Goal: Task Accomplishment & Management: Complete application form

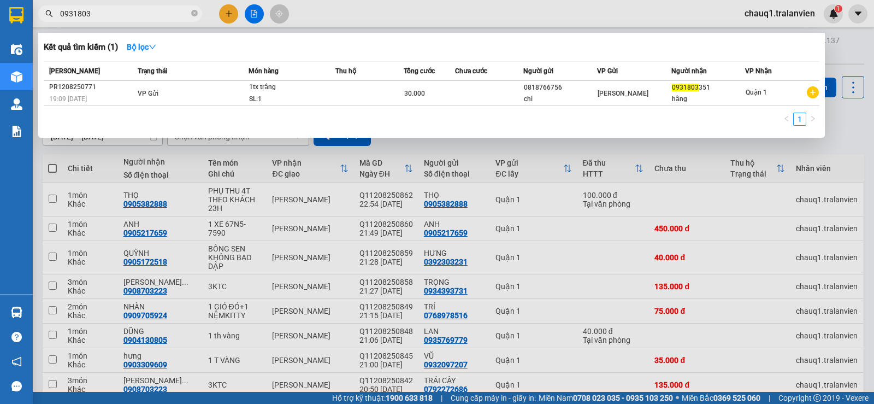
click at [165, 20] on span "0931803" at bounding box center [120, 13] width 164 height 16
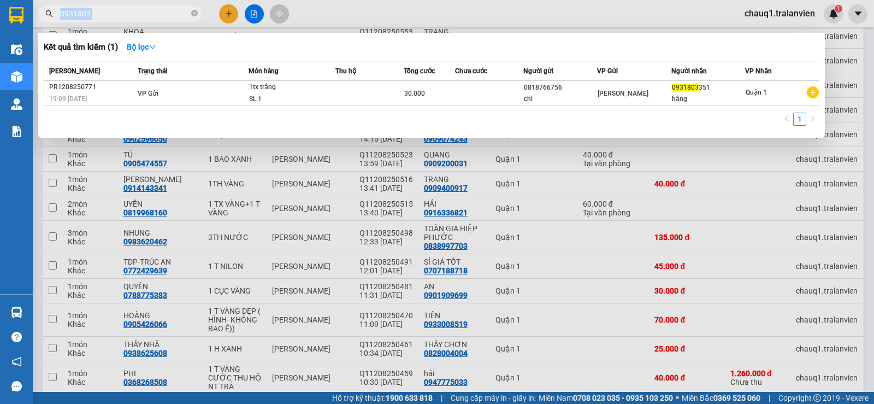
click at [165, 20] on span "0931803" at bounding box center [120, 13] width 164 height 16
click at [175, 24] on div at bounding box center [437, 202] width 874 height 404
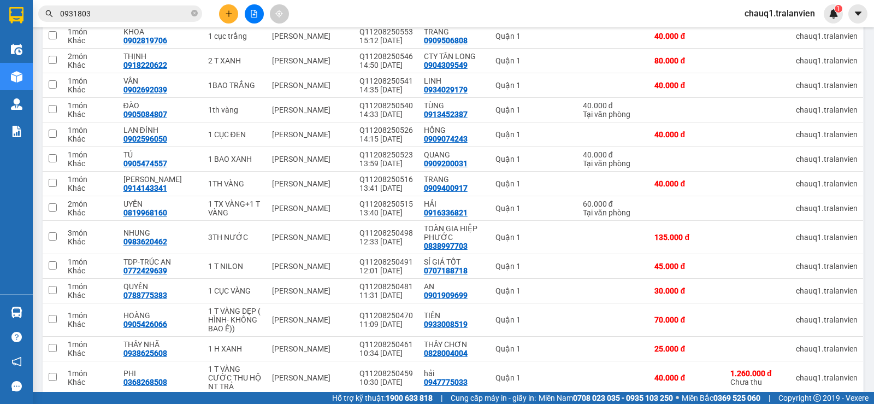
click at [180, 16] on input "0931803" at bounding box center [124, 14] width 129 height 12
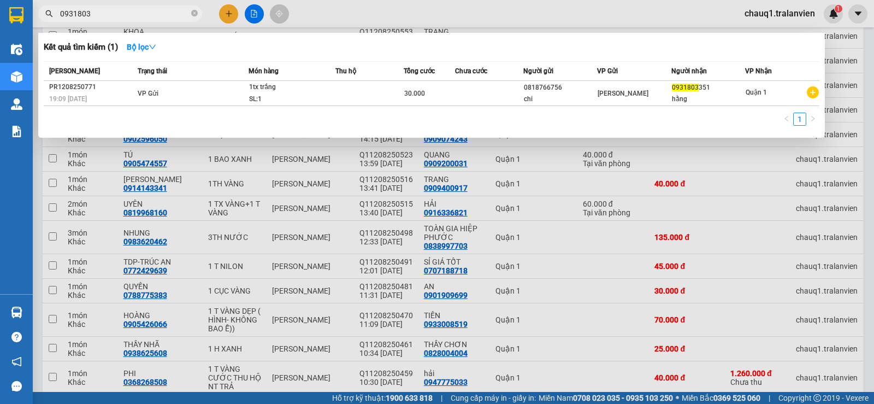
click at [180, 16] on input "0931803" at bounding box center [124, 14] width 129 height 12
click at [72, 11] on input "0925266" at bounding box center [124, 14] width 129 height 12
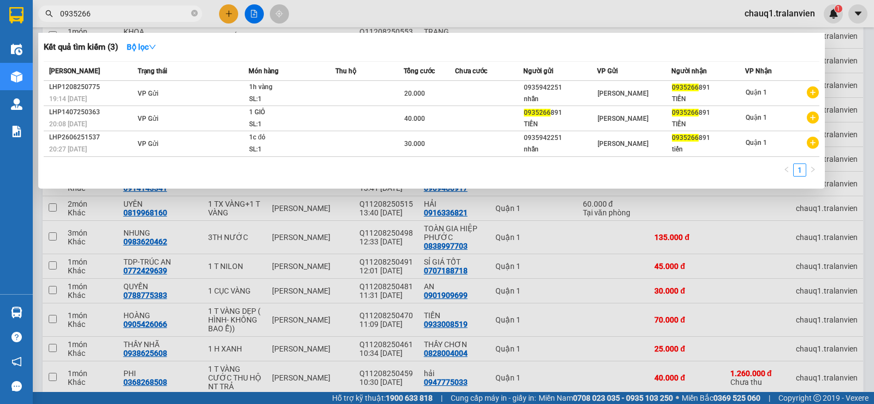
type input "0935266"
click at [229, 16] on div at bounding box center [437, 202] width 874 height 404
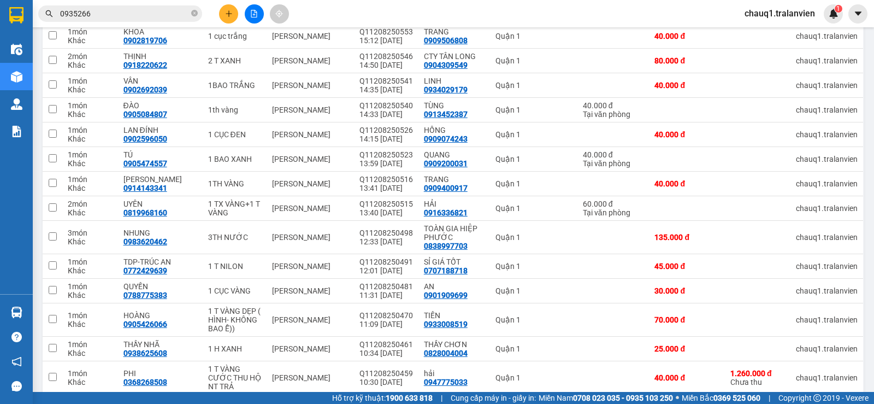
click at [229, 16] on icon "plus" at bounding box center [228, 13] width 1 height 6
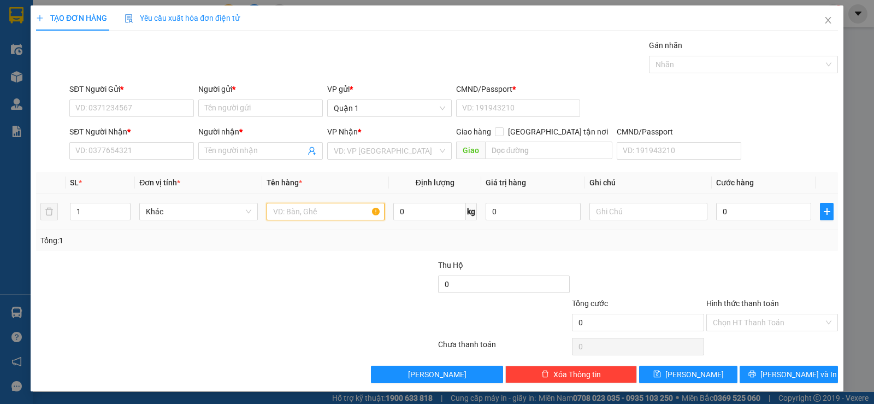
click at [293, 209] on input "text" at bounding box center [325, 211] width 118 height 17
type input "1 XE MÁY BS: 056 VB"
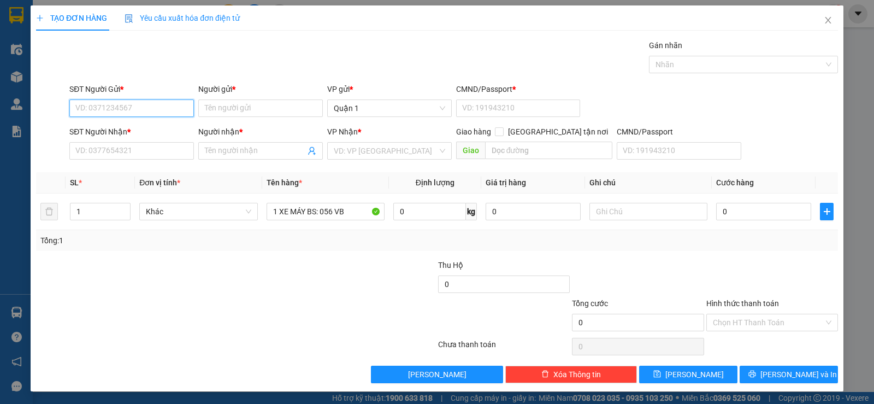
click at [151, 108] on input "SĐT Người Gửi *" at bounding box center [131, 107] width 125 height 17
click at [127, 135] on div "0768978516 - TRÍ" at bounding box center [130, 130] width 110 height 12
type input "0768978516"
type input "TRÍ"
type input "1"
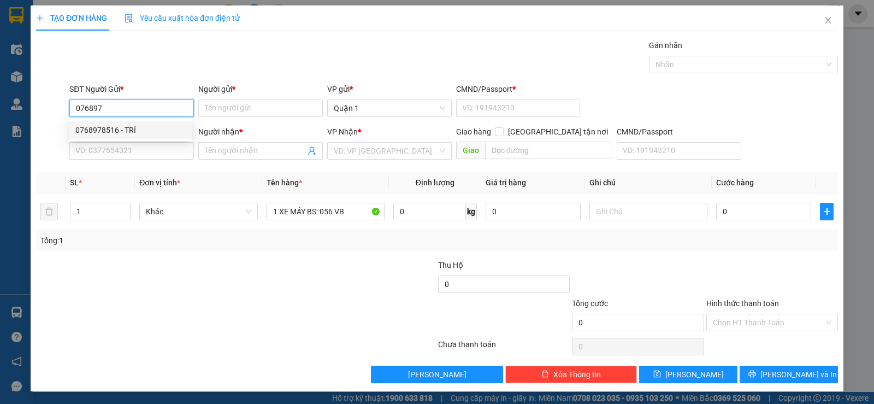
type input "0909705924"
type input "NHÀN"
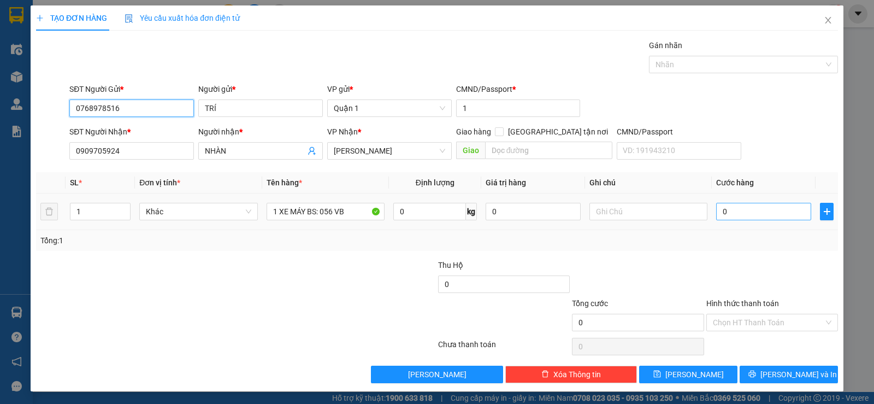
type input "0768978516"
click at [780, 211] on input "0" at bounding box center [763, 211] width 95 height 17
type input "3"
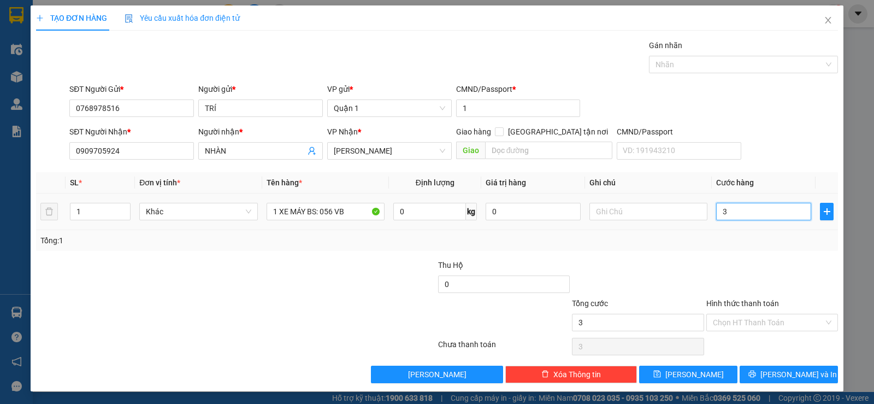
type input "35"
type input "350"
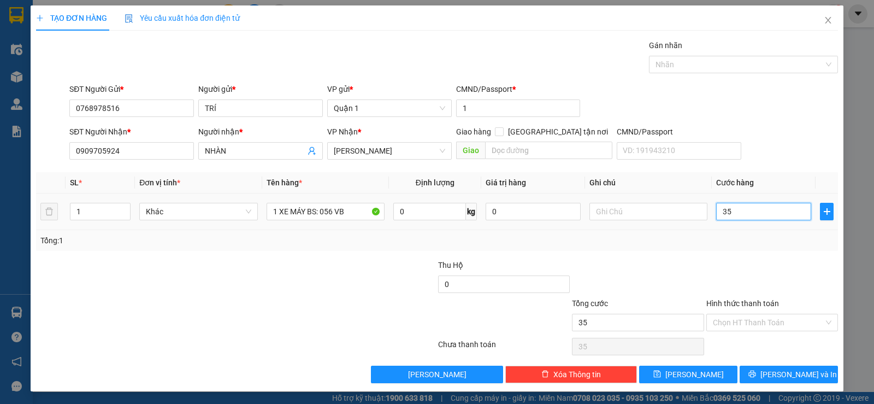
type input "350"
type input "350.000"
click at [790, 247] on div "Tổng: 1" at bounding box center [437, 240] width 802 height 21
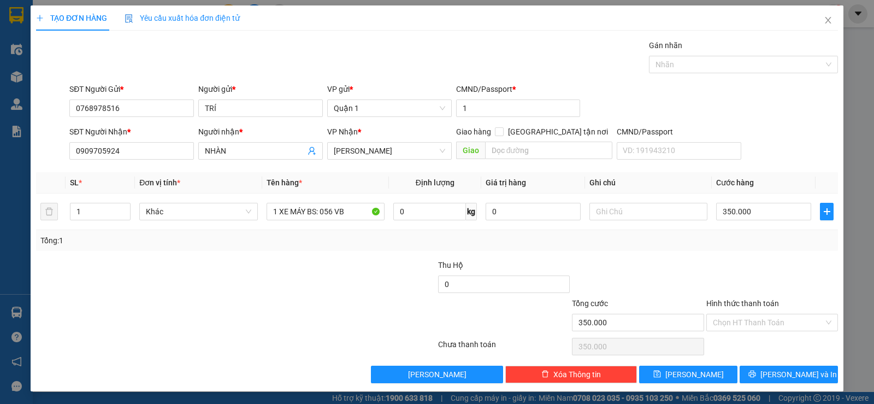
click at [790, 247] on div "Tổng: 1" at bounding box center [437, 240] width 802 height 21
click at [292, 252] on div "Transit Pickup Surcharge Ids Transit Deliver Surcharge Ids Transit Deliver Surc…" at bounding box center [437, 210] width 802 height 343
click at [683, 259] on div at bounding box center [638, 278] width 134 height 38
click at [784, 377] on span "[PERSON_NAME] và In" at bounding box center [798, 374] width 76 height 12
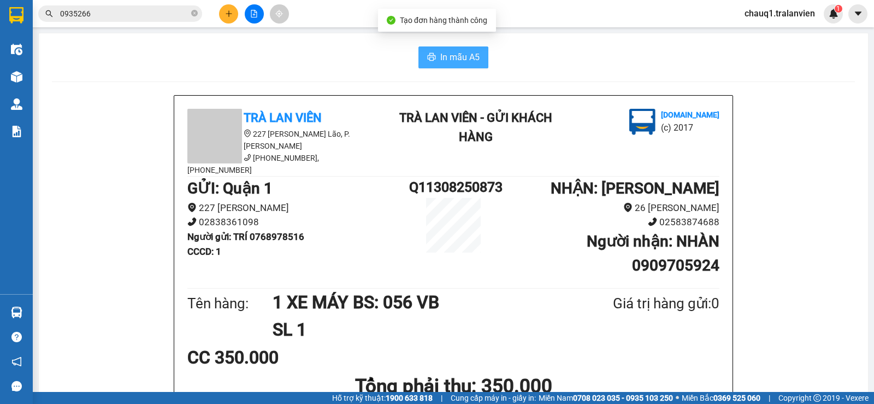
click at [428, 61] on icon "printer" at bounding box center [432, 57] width 8 height 8
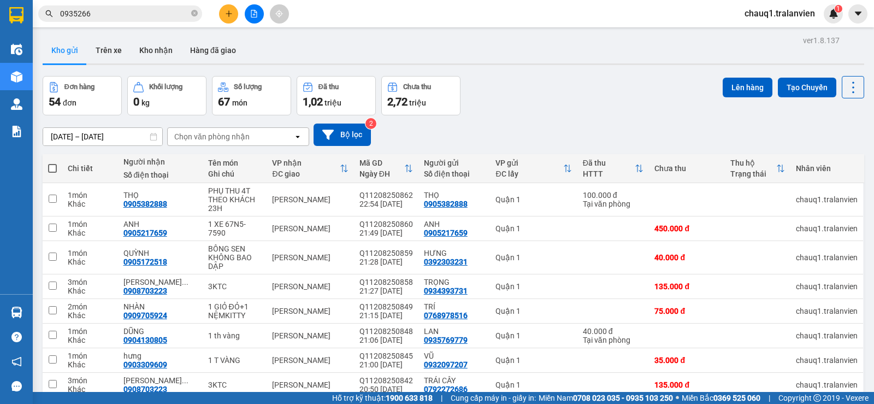
click at [137, 139] on input "[DATE] – [DATE]" at bounding box center [102, 136] width 119 height 17
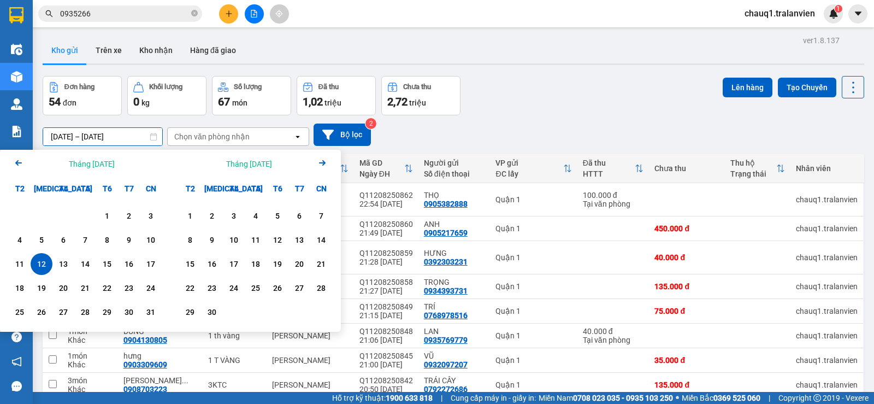
click at [43, 263] on div "12" at bounding box center [41, 263] width 15 height 13
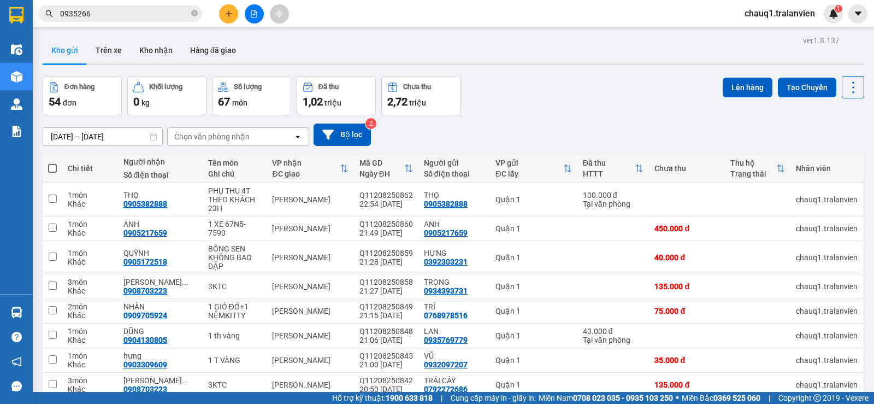
click at [116, 138] on input "[DATE] – [DATE]" at bounding box center [102, 136] width 119 height 17
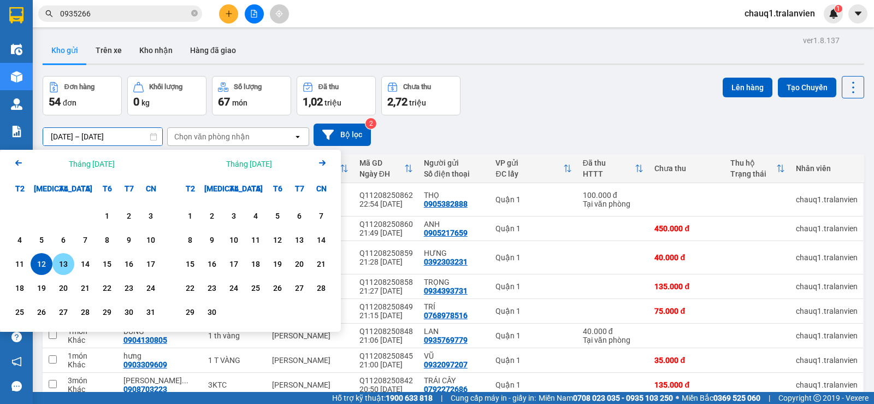
click at [60, 264] on div "13" at bounding box center [63, 263] width 15 height 13
type input "[DATE] – [DATE]"
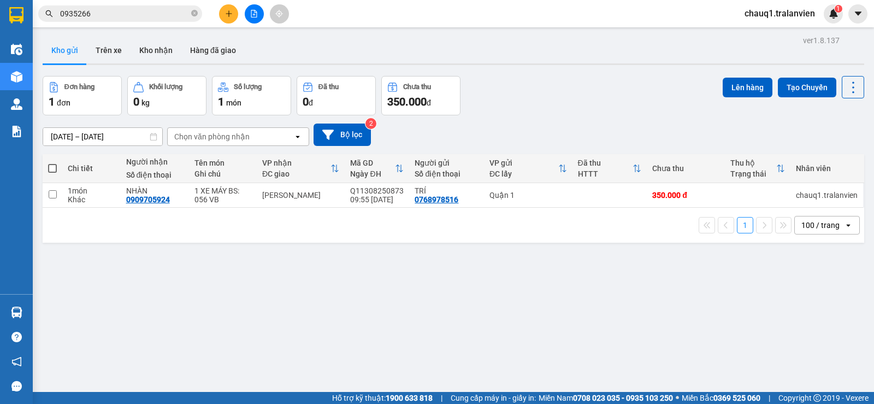
click at [518, 77] on div "Đơn hàng 1 đơn Khối lượng 0 kg Số lượng 1 món Đã thu 0 đ Chưa thu 350.000 đ Lên…" at bounding box center [453, 95] width 821 height 39
click at [774, 197] on icon at bounding box center [778, 195] width 8 height 8
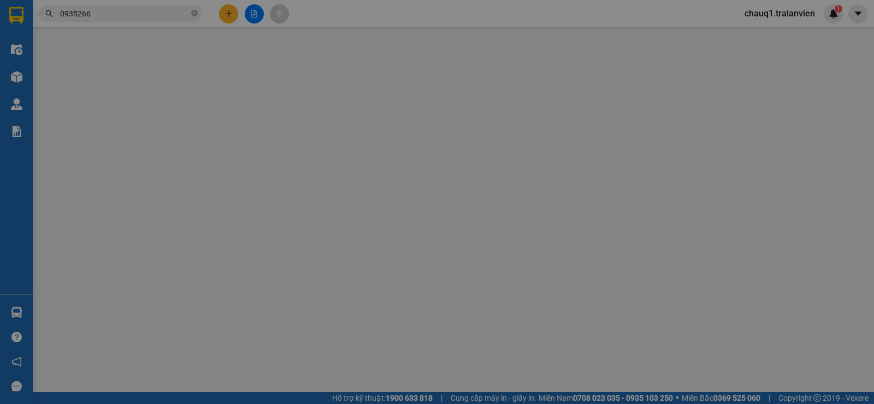
type input "0768978516"
type input "TRÍ"
type input "1"
type input "0909705924"
type input "NHÀN"
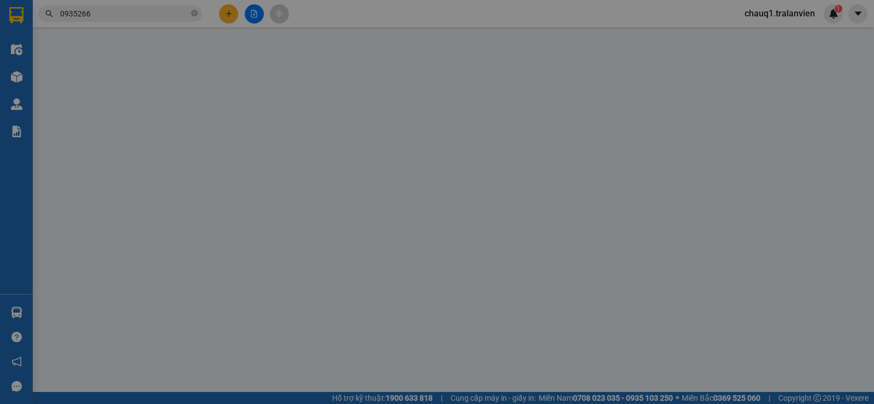
type input "350.000"
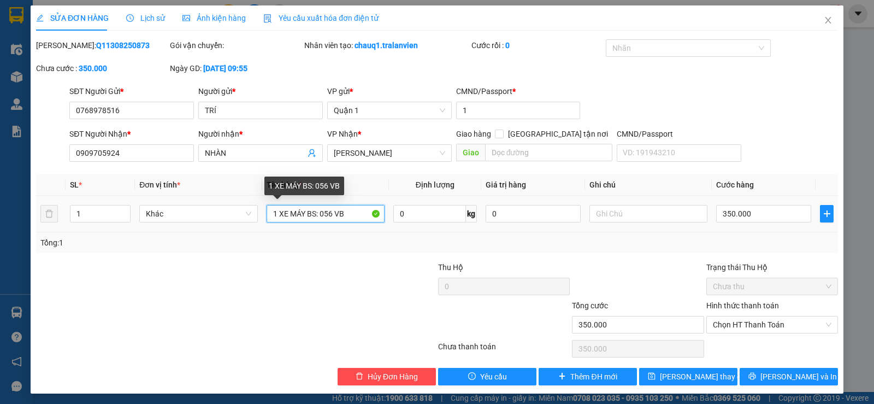
click at [359, 218] on input "1 XE MÁY BS: 056 VB" at bounding box center [325, 213] width 118 height 17
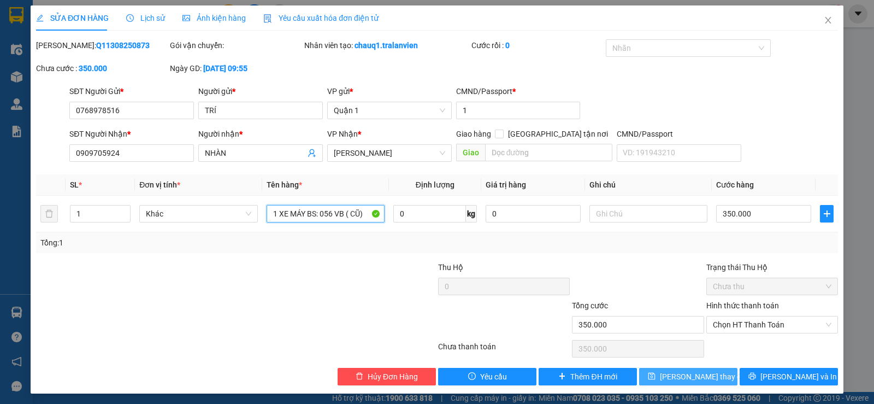
type input "1 XE MÁY BS: 056 VB ( CŨ)"
click at [679, 374] on span "[PERSON_NAME] thay đổi" at bounding box center [703, 376] width 87 height 12
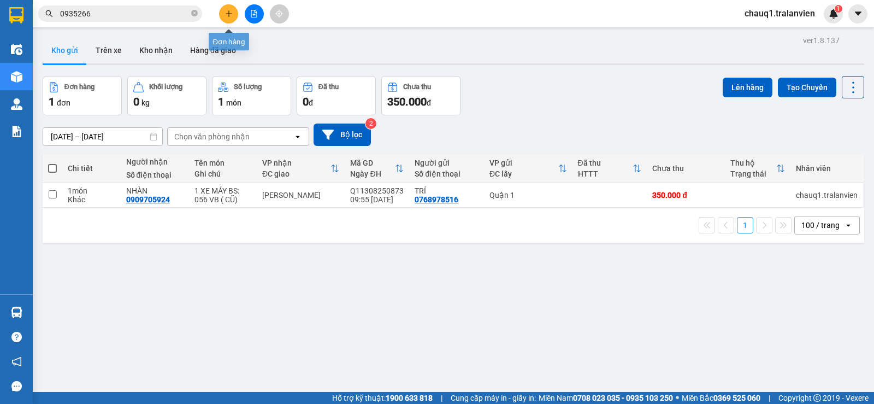
click at [232, 14] on icon "plus" at bounding box center [229, 14] width 8 height 8
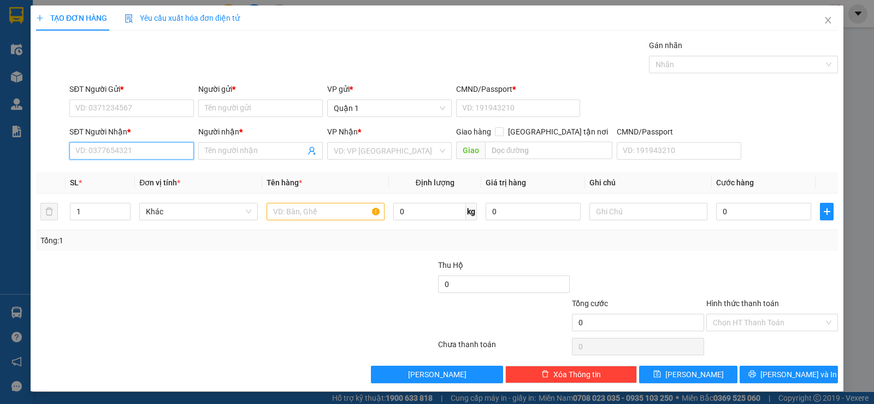
click at [133, 151] on input "SĐT Người Nhận *" at bounding box center [131, 150] width 125 height 17
drag, startPoint x: 106, startPoint y: 153, endPoint x: 130, endPoint y: 148, distance: 24.5
click at [110, 151] on input "SĐT Người Nhận *" at bounding box center [131, 150] width 125 height 17
type input "0"
click at [145, 158] on input "09055881" at bounding box center [131, 150] width 125 height 17
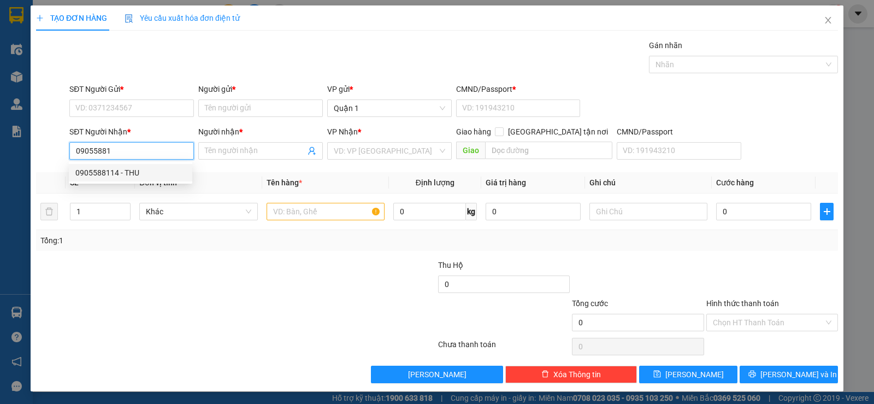
click at [144, 176] on div "0905588114 - THU" at bounding box center [130, 173] width 110 height 12
type input "0905588114"
type input "THU"
type input "0905588114"
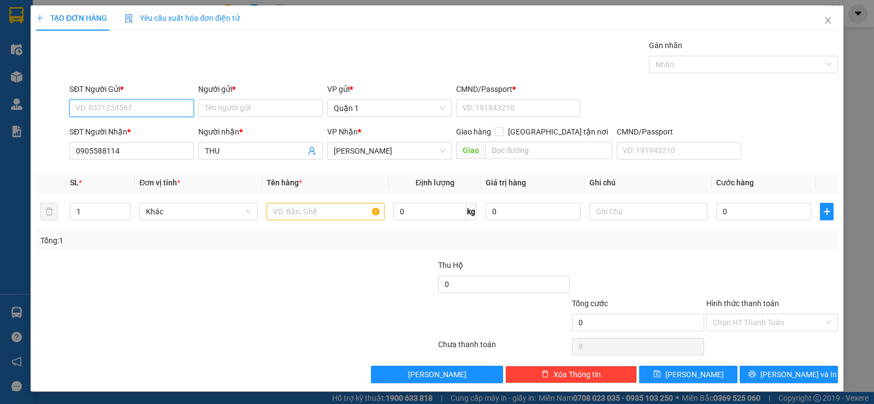
click at [149, 109] on input "SĐT Người Gửi *" at bounding box center [131, 107] width 125 height 17
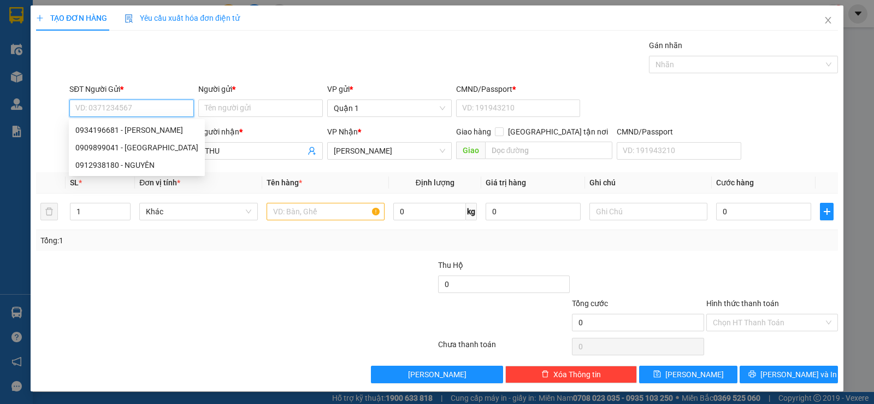
click at [149, 108] on input "SĐT Người Gửi *" at bounding box center [131, 107] width 125 height 17
click at [159, 127] on div "0934196681 - [PERSON_NAME]" at bounding box center [136, 130] width 123 height 12
type input "0934196681"
type input "DANNYGREEN"
type input "1"
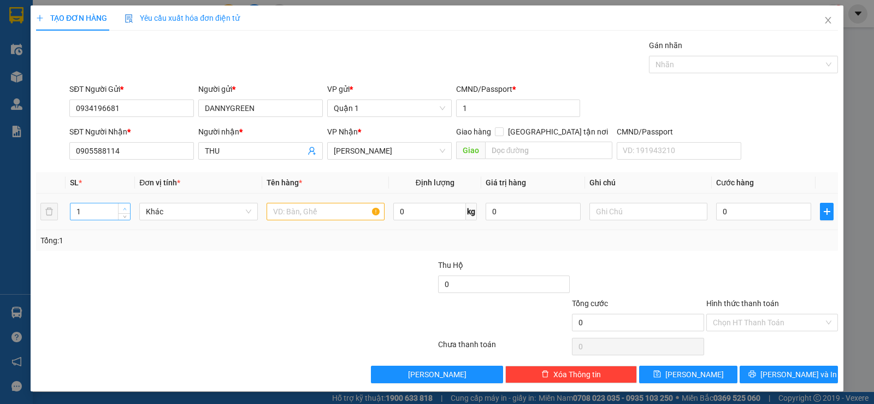
type input "2"
click at [126, 208] on span "up" at bounding box center [124, 208] width 7 height 7
click at [315, 211] on input "text" at bounding box center [325, 211] width 118 height 17
type input "2"
type input "3 T TC"
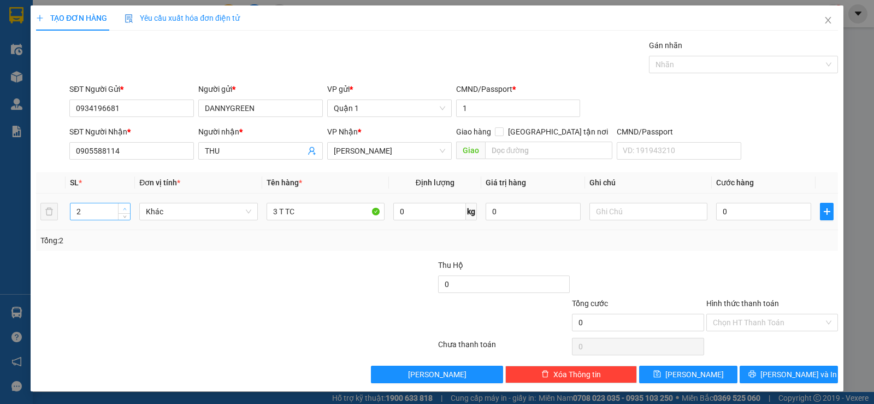
type input "3"
click at [119, 206] on span "Increase Value" at bounding box center [124, 208] width 12 height 10
click at [734, 217] on input "0" at bounding box center [763, 211] width 95 height 17
type input "1"
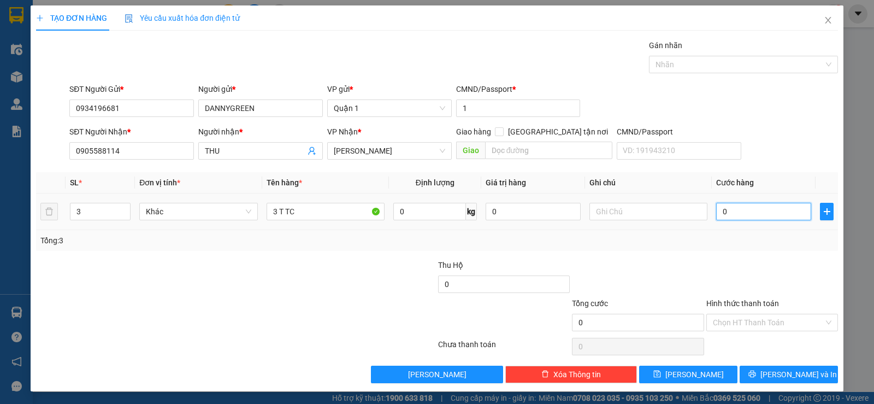
type input "1"
type input "13"
type input "135"
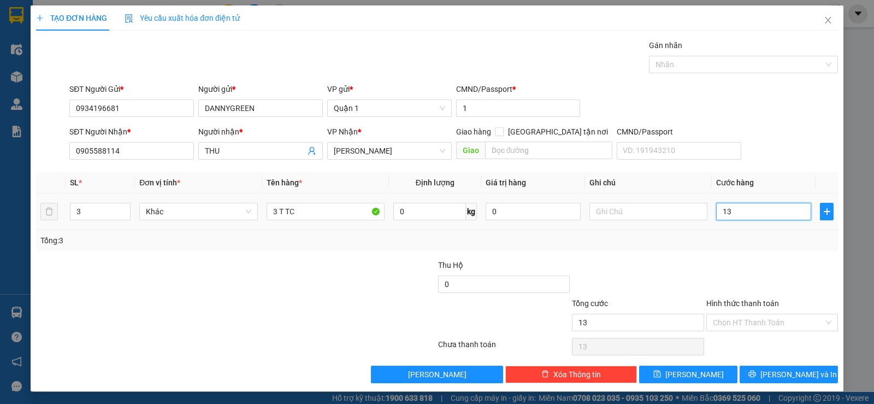
type input "135"
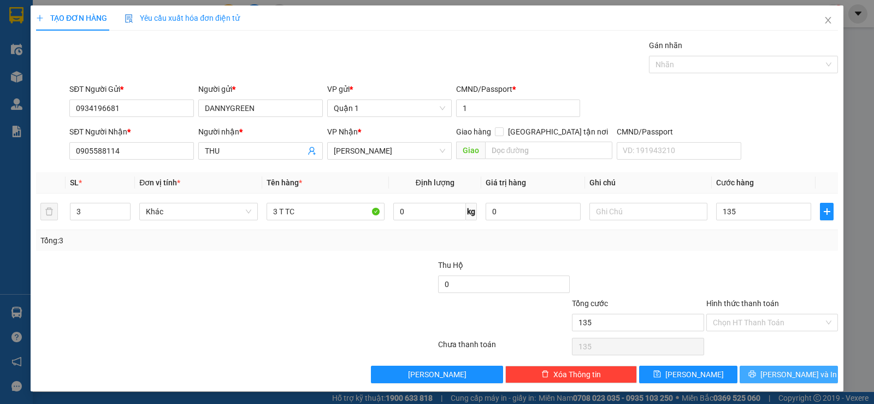
type input "135.000"
click at [787, 374] on span "[PERSON_NAME] và In" at bounding box center [798, 374] width 76 height 12
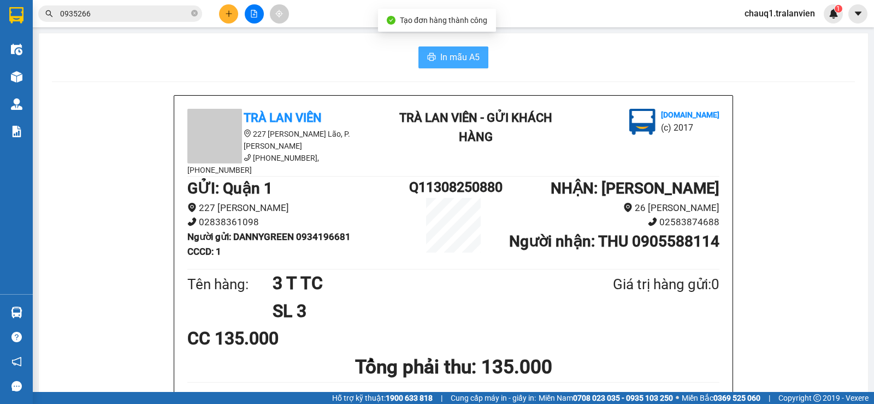
click at [466, 57] on span "In mẫu A5" at bounding box center [459, 57] width 39 height 14
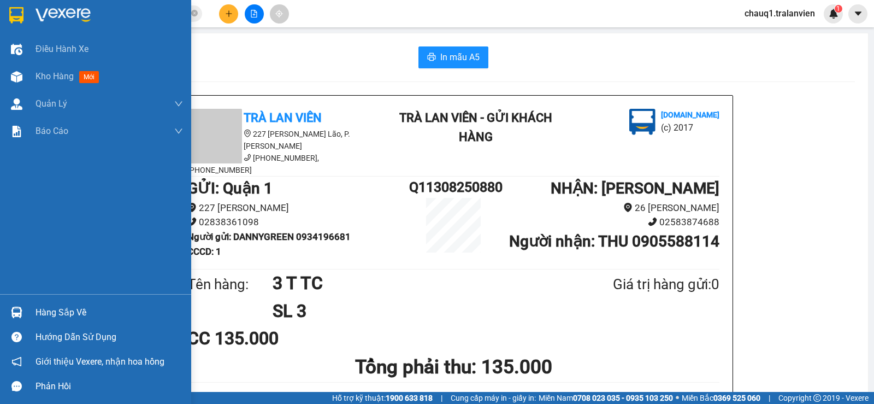
click at [24, 19] on div at bounding box center [16, 14] width 19 height 19
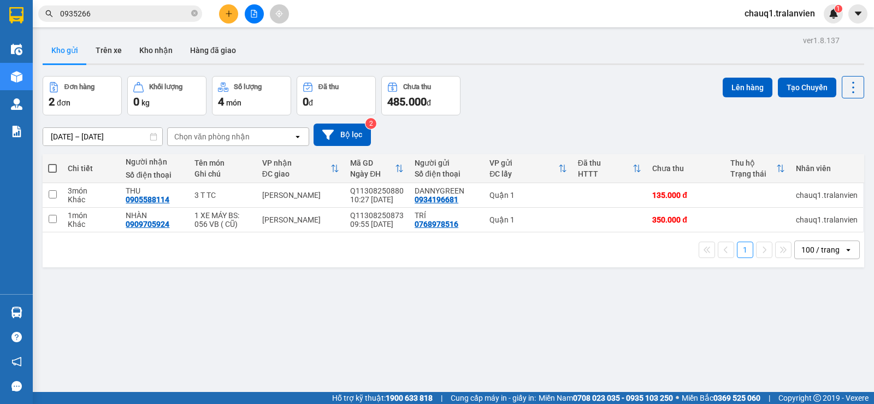
drag, startPoint x: 577, startPoint y: 101, endPoint x: 595, endPoint y: 95, distance: 18.5
click at [586, 99] on div "Đơn hàng 2 đơn Khối lượng 0 kg Số lượng 4 món Đã thu 0 đ Chưa thu 485.000 đ Lên…" at bounding box center [453, 95] width 821 height 39
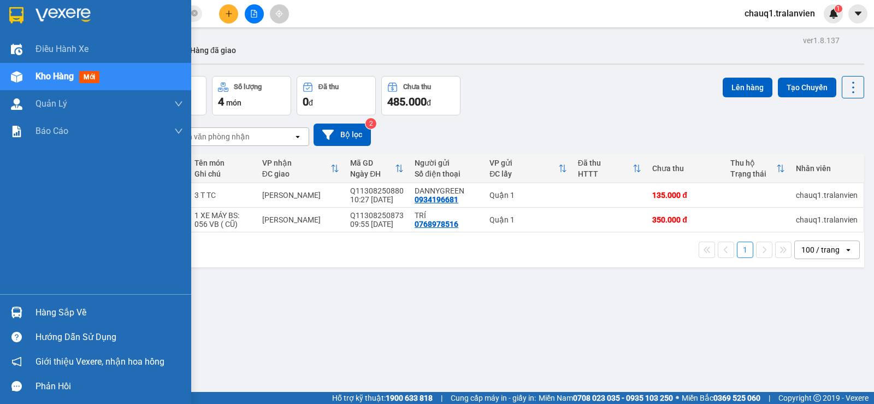
click at [74, 16] on img at bounding box center [62, 15] width 55 height 16
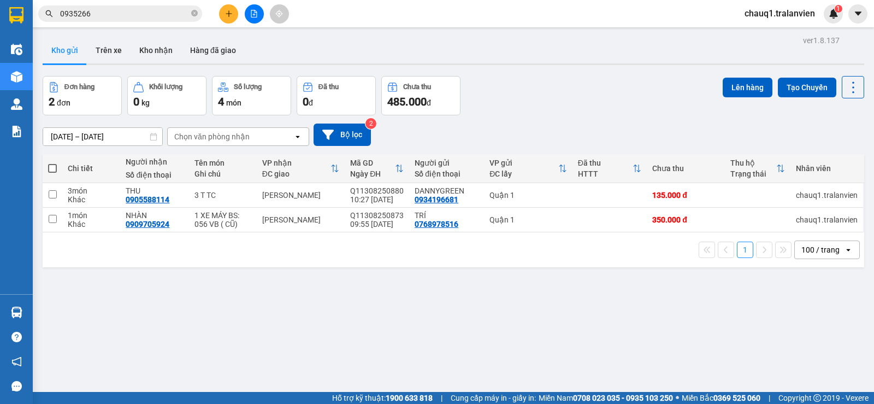
click at [530, 74] on div "ver 1.8.137 Kho gửi Trên xe Kho nhận Hàng đã giao Đơn hàng 2 đơn Khối lượng 0 k…" at bounding box center [453, 235] width 830 height 404
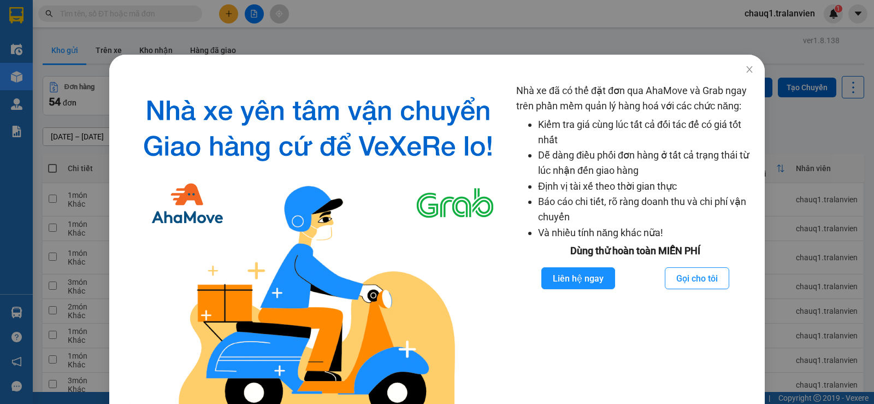
click at [228, 15] on div "Nhà xe đã có thể đặt đơn qua AhaMove và Grab ngay trên phần mềm quản lý hàng ho…" at bounding box center [437, 202] width 874 height 404
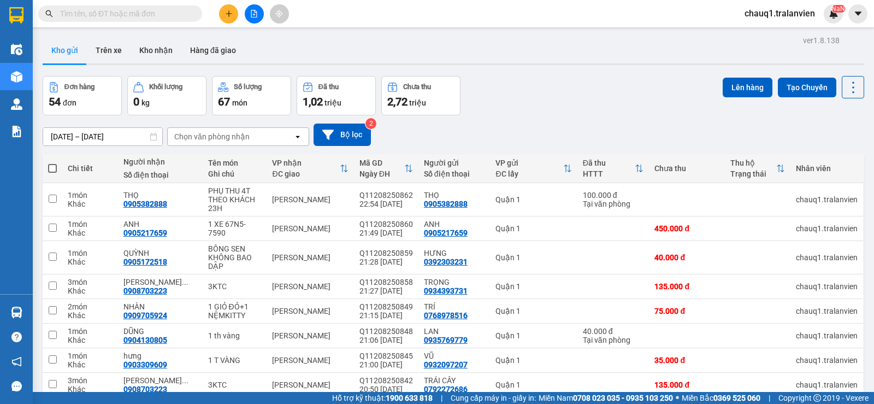
click at [224, 11] on button at bounding box center [228, 13] width 19 height 19
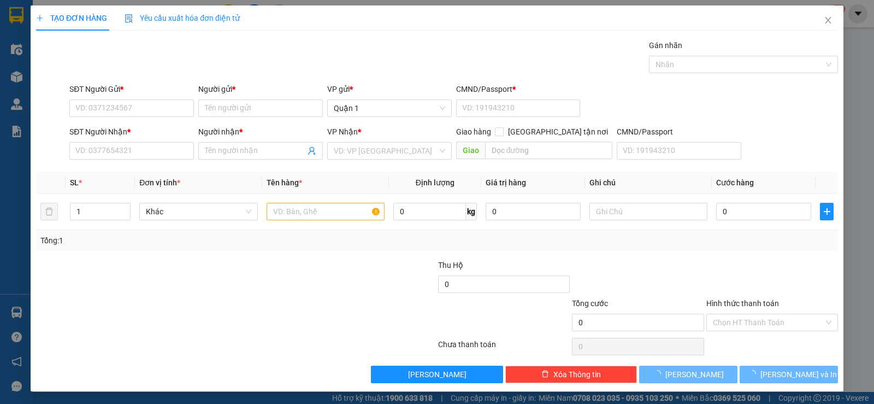
click at [223, 10] on div "Yêu cầu xuất hóa đơn điện tử" at bounding box center [182, 17] width 115 height 25
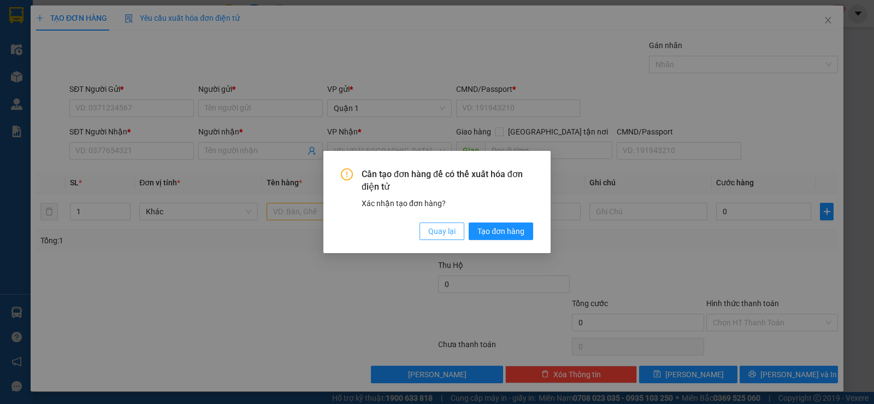
click at [427, 229] on button "Quay lại" at bounding box center [441, 230] width 45 height 17
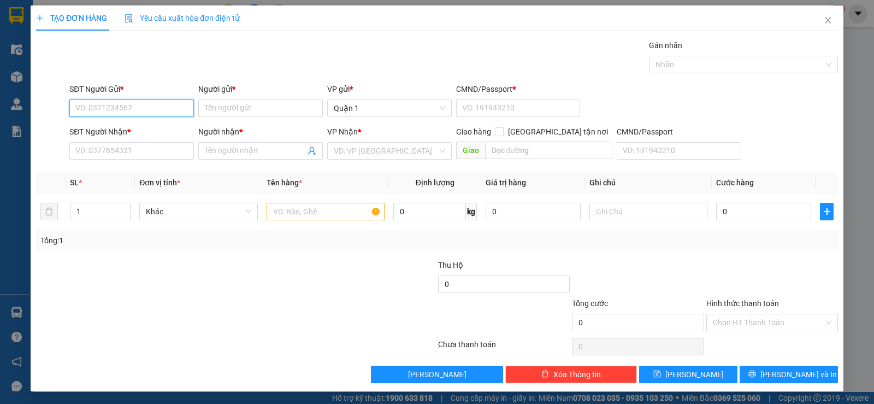
click at [114, 107] on input "SĐT Người Gửi *" at bounding box center [131, 107] width 125 height 17
click at [377, 52] on div "Gán nhãn Nhãn" at bounding box center [453, 58] width 773 height 38
click at [381, 44] on div "Gán nhãn Nhãn" at bounding box center [453, 58] width 773 height 38
click at [129, 104] on input "SĐT Người Gửi *" at bounding box center [131, 107] width 125 height 17
click at [139, 105] on input "SĐT Người Gửi *" at bounding box center [131, 107] width 125 height 17
